Goal: Navigation & Orientation: Find specific page/section

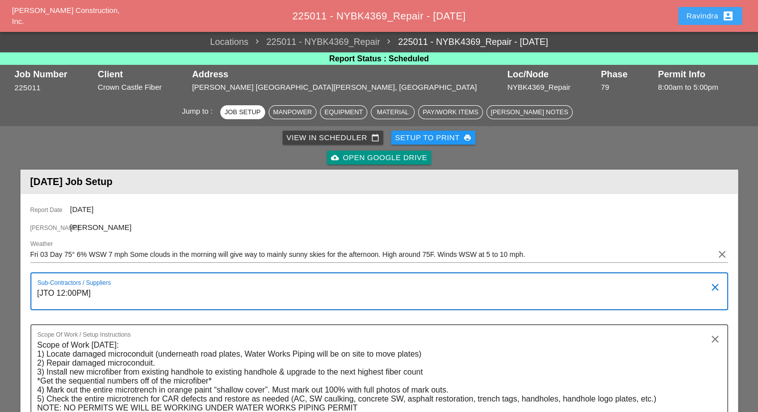
drag, startPoint x: 703, startPoint y: 20, endPoint x: 703, endPoint y: 63, distance: 42.4
click at [703, 20] on div "Ravindra account_box" at bounding box center [710, 16] width 48 height 12
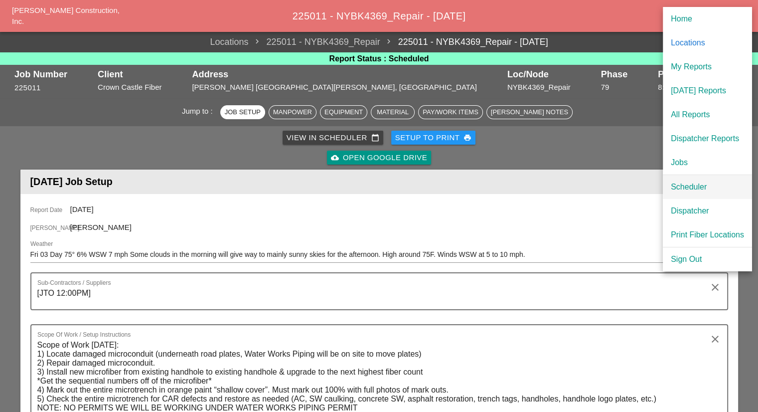
click at [690, 186] on div "Scheduler" at bounding box center [707, 187] width 73 height 12
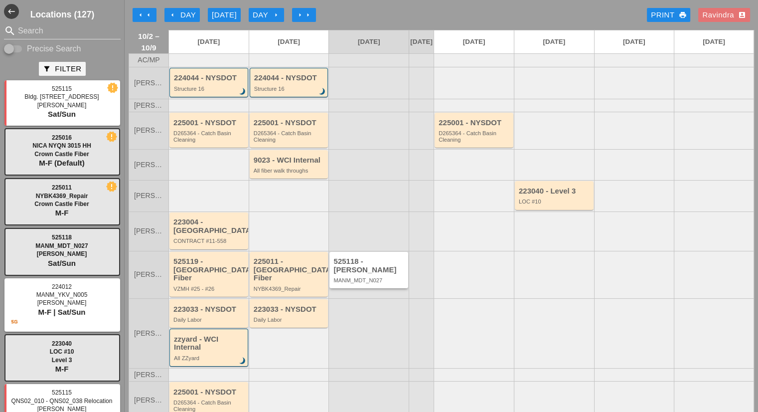
click at [371, 277] on div "MANM_MDT_N027" at bounding box center [369, 280] width 72 height 6
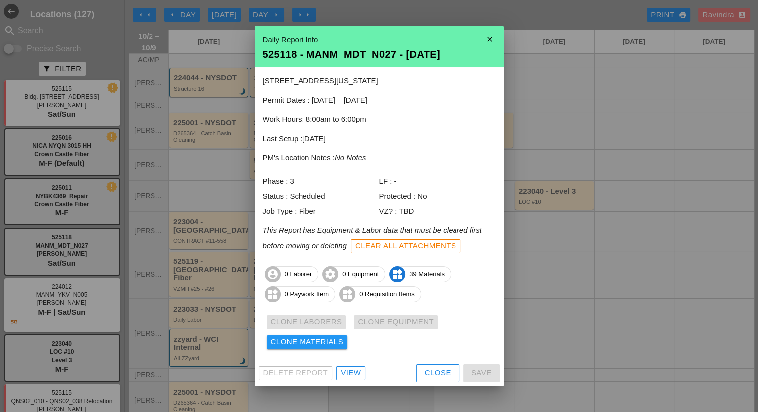
click at [441, 376] on div "Close" at bounding box center [438, 372] width 26 height 11
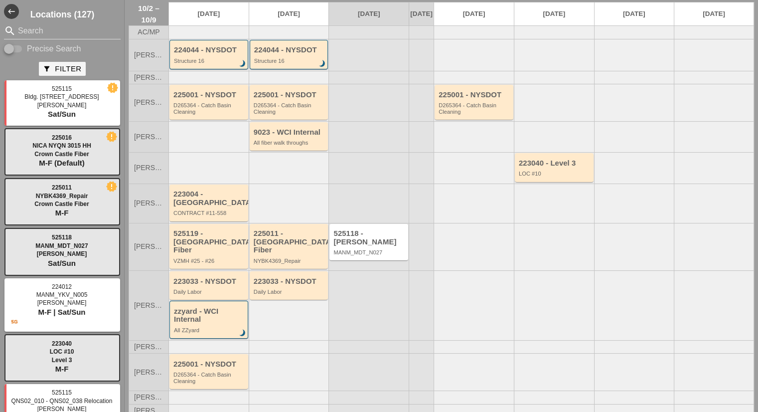
scroll to position [87, 0]
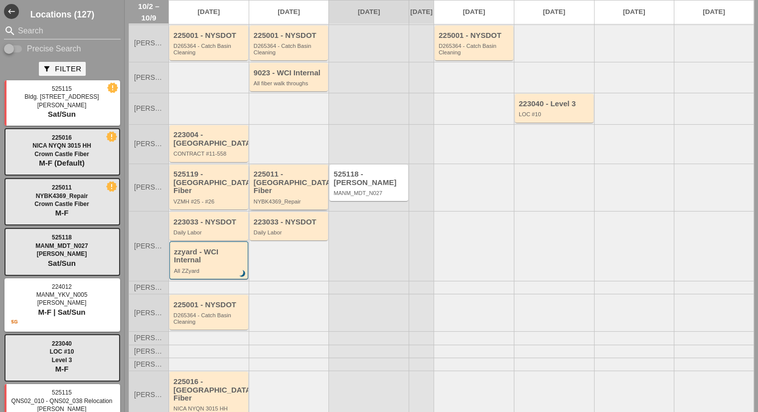
click at [272, 166] on div "225011 - Crown Castle Fiber NYBK4369_Repair" at bounding box center [289, 186] width 79 height 45
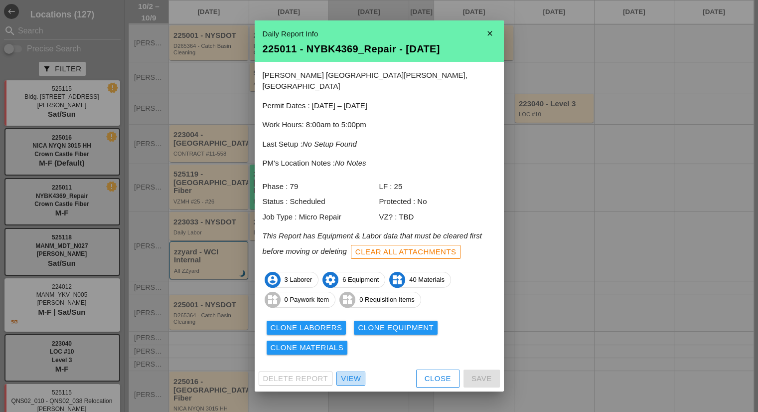
click at [356, 373] on div "View" at bounding box center [351, 378] width 20 height 11
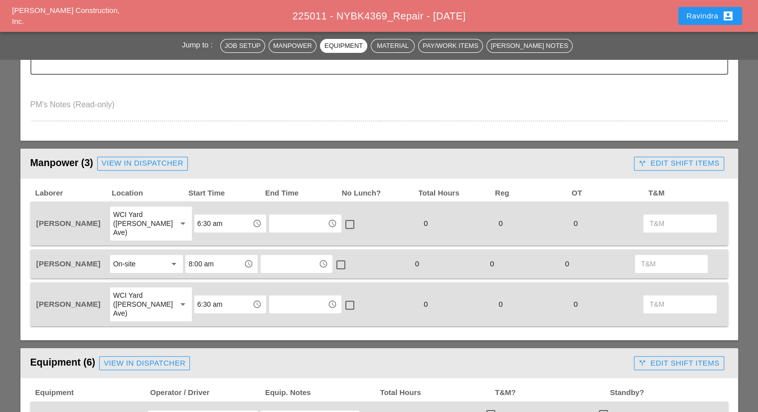
scroll to position [95, 0]
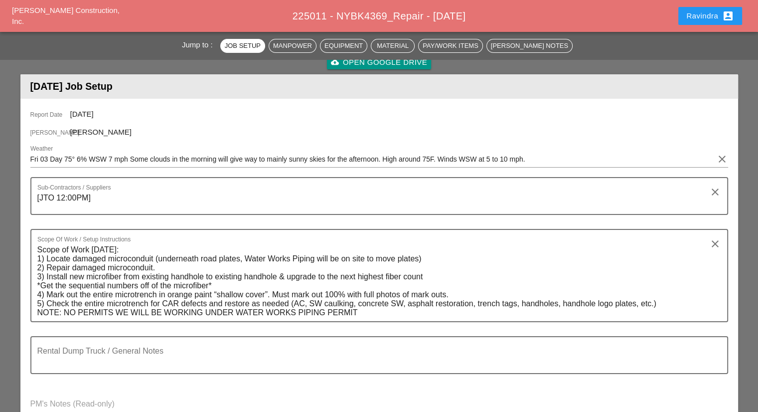
click at [700, 22] on button "Ravindra account_box" at bounding box center [710, 16] width 64 height 18
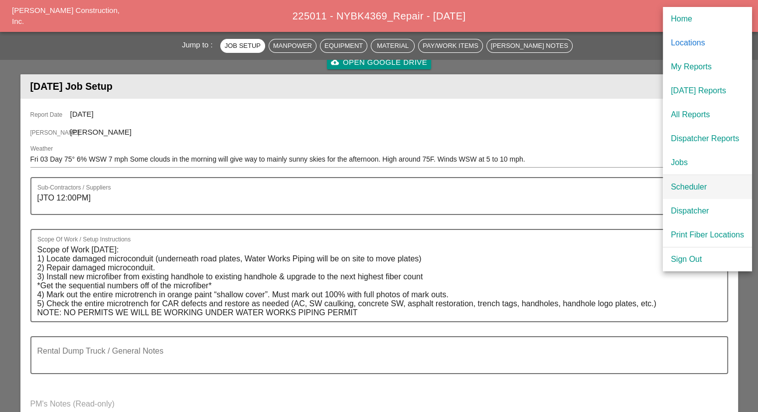
click at [690, 186] on div "Scheduler" at bounding box center [707, 187] width 73 height 12
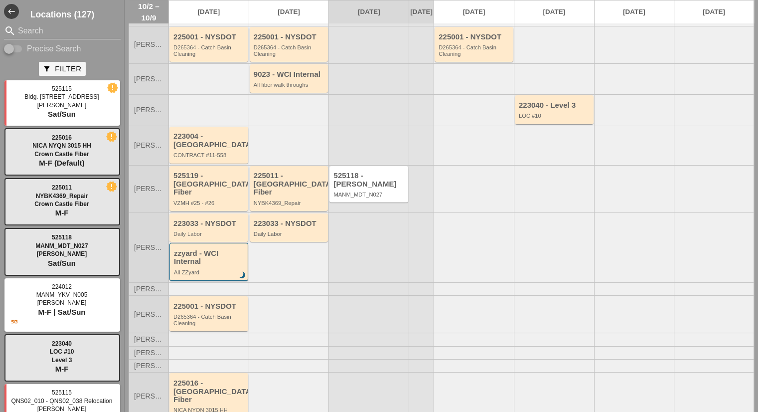
scroll to position [87, 0]
click at [367, 190] on div "MANM_MDT_N027" at bounding box center [369, 193] width 72 height 6
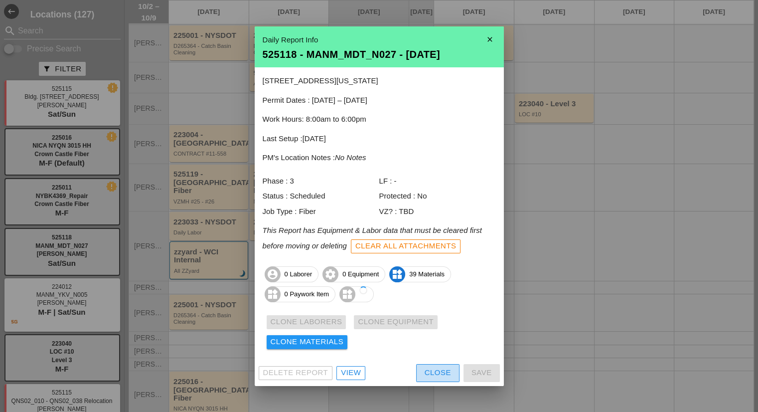
click at [420, 371] on button "Close" at bounding box center [437, 373] width 43 height 18
